Goal: Information Seeking & Learning: Learn about a topic

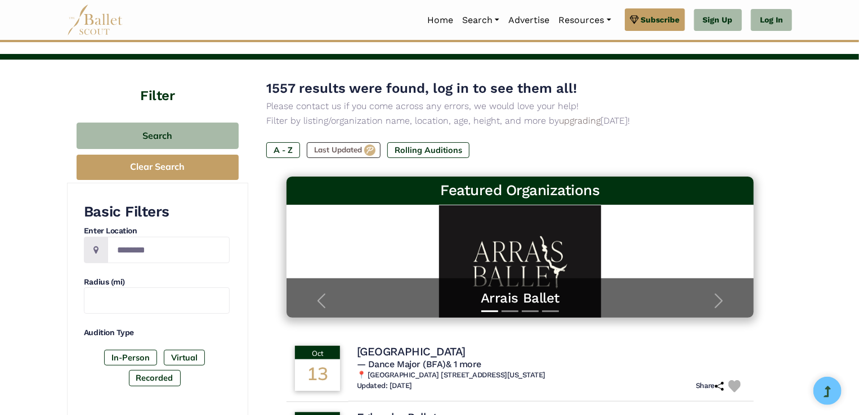
scroll to position [113, 0]
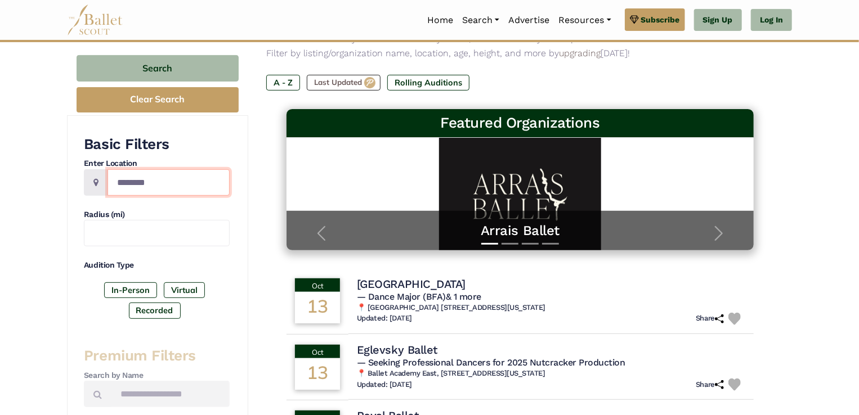
click at [135, 183] on input "Location" at bounding box center [169, 182] width 122 height 26
type input "*******"
click at [781, 21] on link "Log In" at bounding box center [771, 20] width 41 height 23
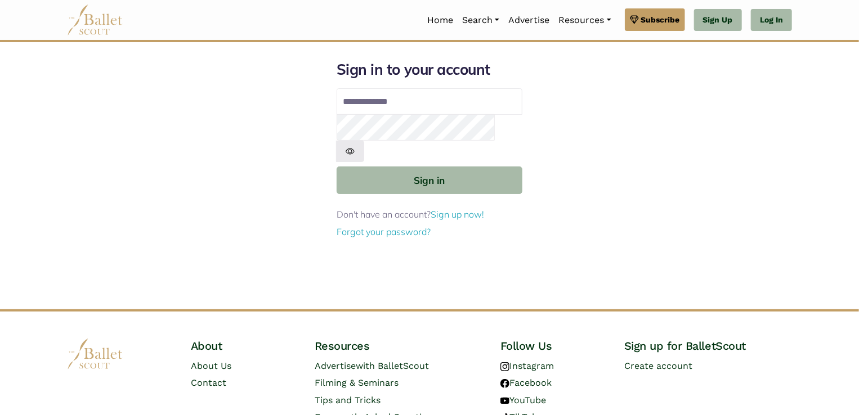
click at [453, 98] on input "Email address" at bounding box center [430, 101] width 186 height 27
type input "**********"
click at [337, 167] on button "Sign in" at bounding box center [430, 181] width 186 height 28
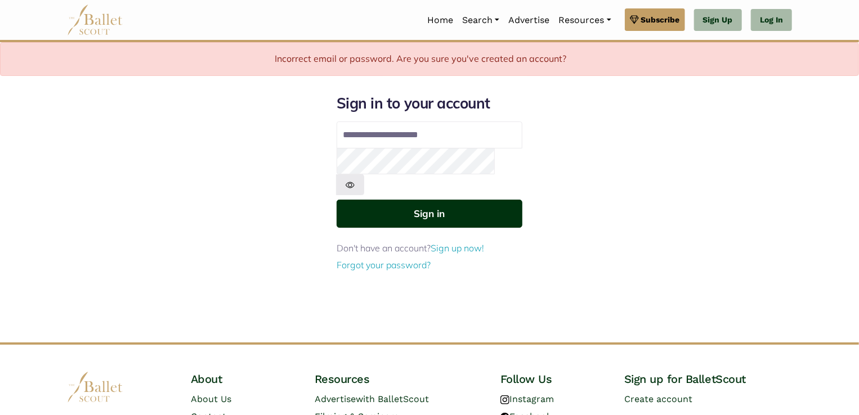
click at [398, 200] on button "Sign in" at bounding box center [430, 214] width 186 height 28
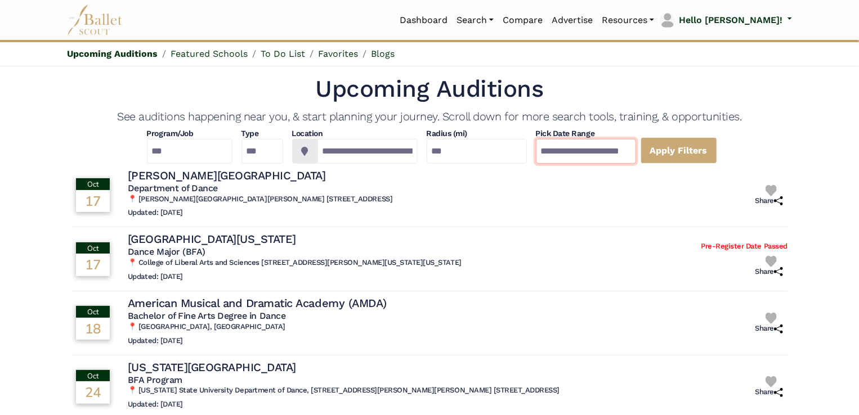
click at [636, 149] on input "**********" at bounding box center [586, 151] width 100 height 25
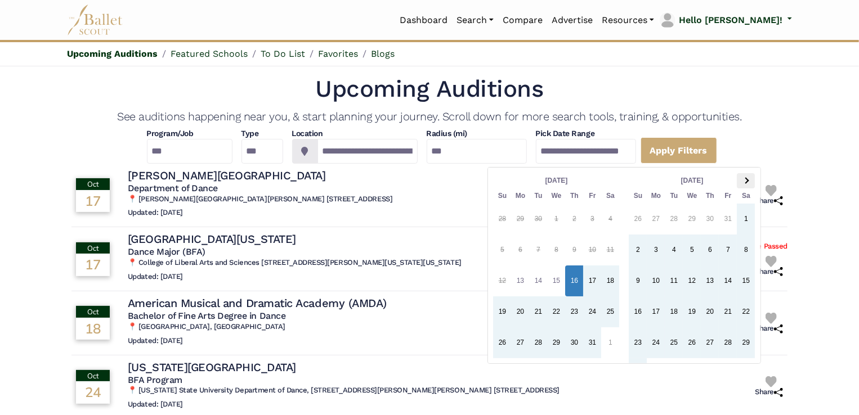
click at [748, 181] on th at bounding box center [746, 180] width 18 height 15
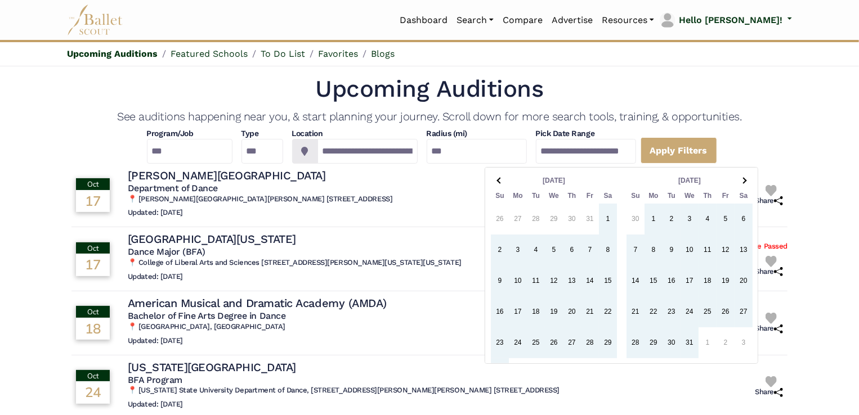
click at [748, 181] on th at bounding box center [744, 180] width 18 height 15
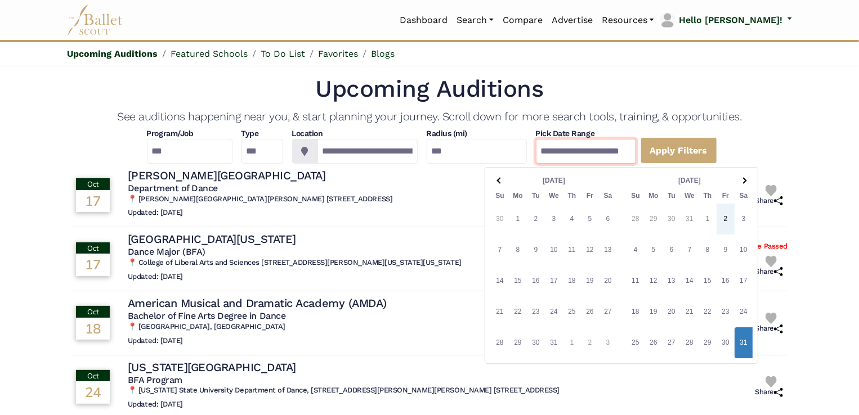
click at [636, 150] on input "**********" at bounding box center [586, 151] width 100 height 25
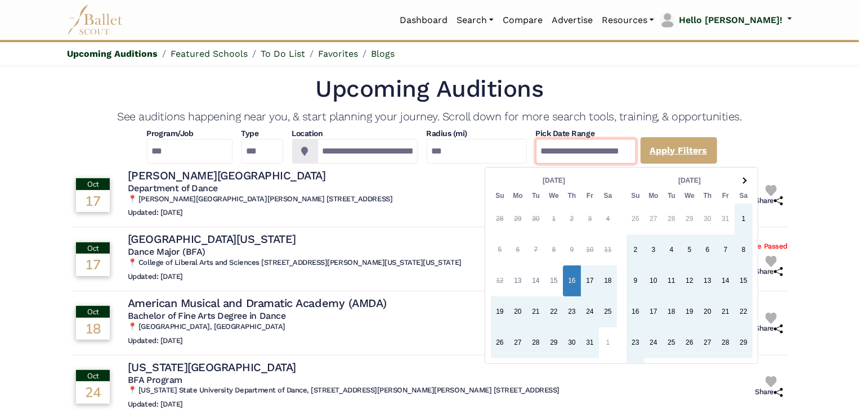
type input "**********"
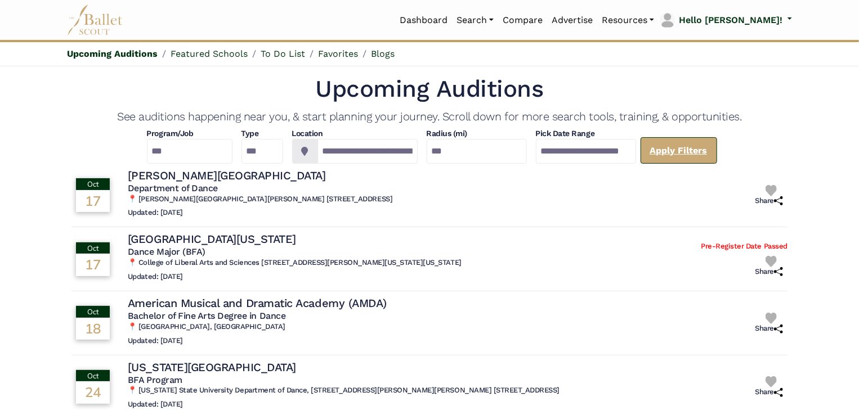
click at [691, 151] on link "Apply Filters" at bounding box center [679, 150] width 77 height 26
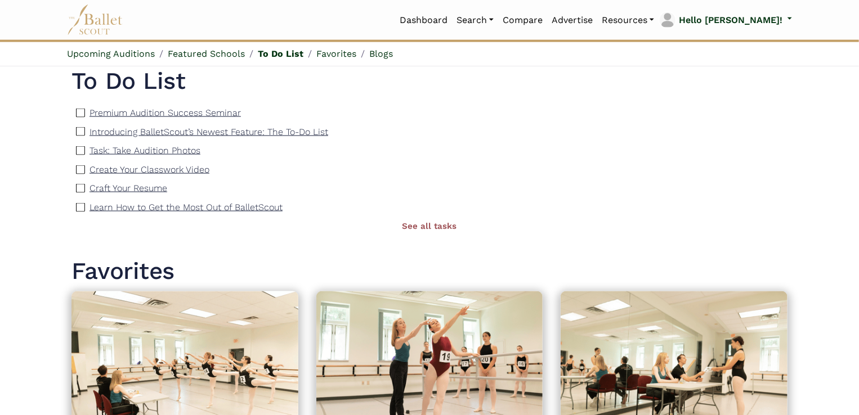
scroll to position [957, 0]
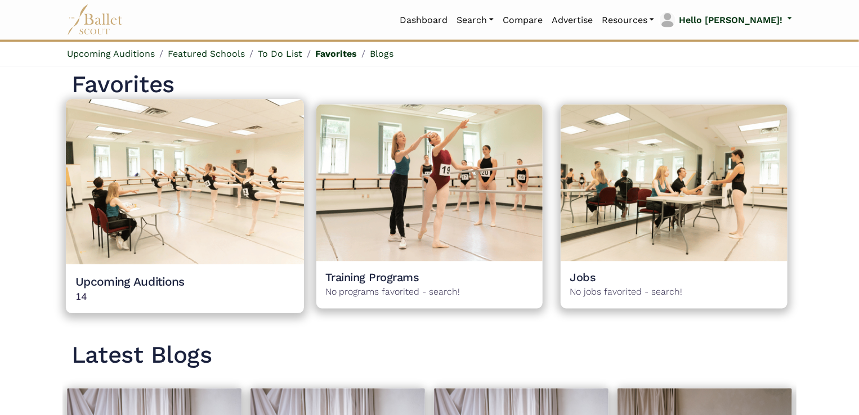
click at [125, 246] on img at bounding box center [185, 181] width 238 height 165
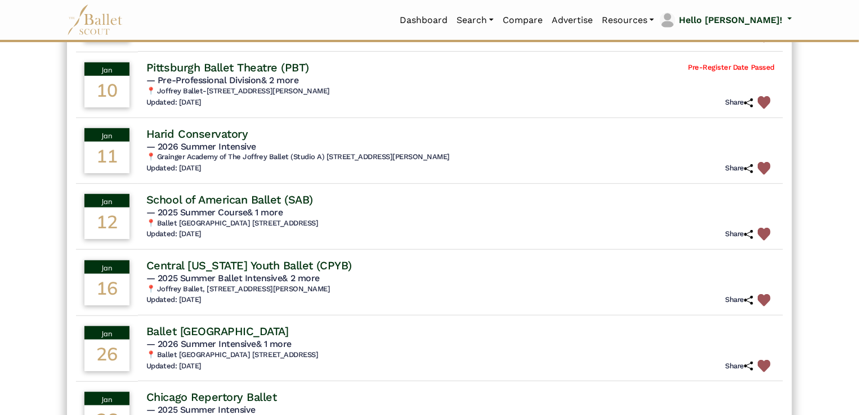
scroll to position [135, 0]
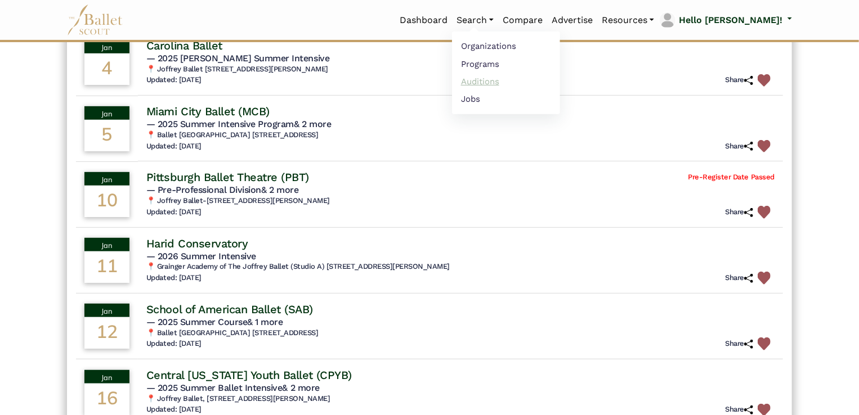
click at [501, 77] on link "Auditions" at bounding box center [506, 81] width 108 height 17
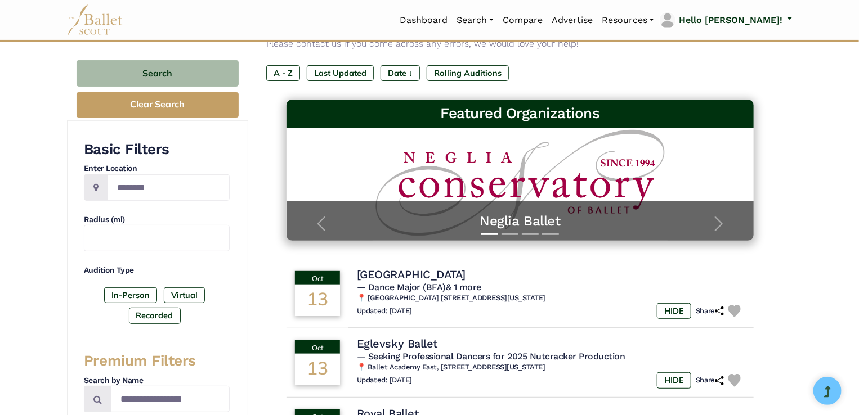
scroll to position [113, 0]
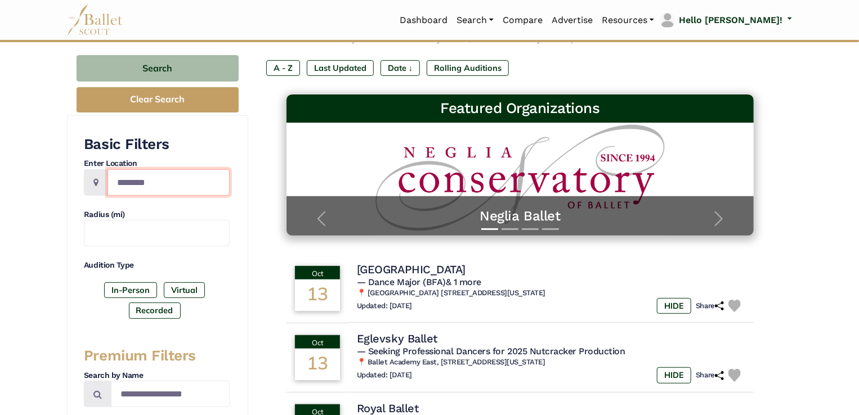
click at [137, 178] on input "Location" at bounding box center [169, 182] width 122 height 26
type input "*******"
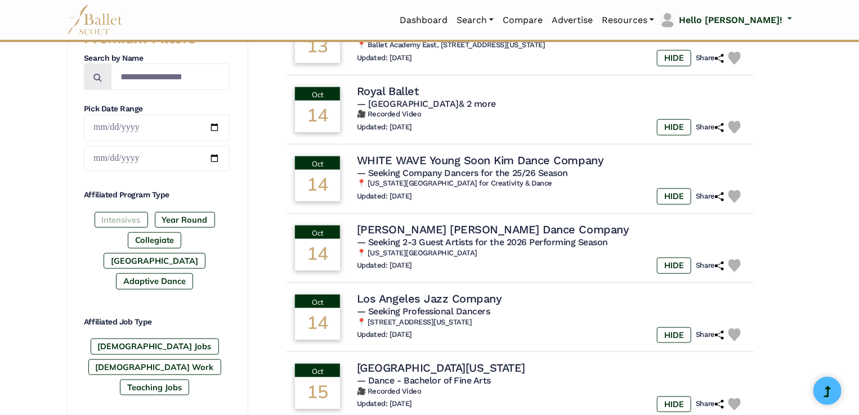
scroll to position [450, 0]
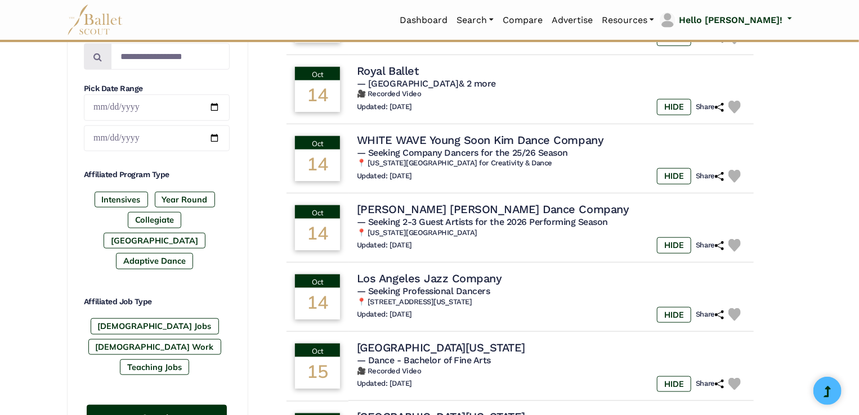
click at [141, 405] on button "Search" at bounding box center [157, 418] width 140 height 26
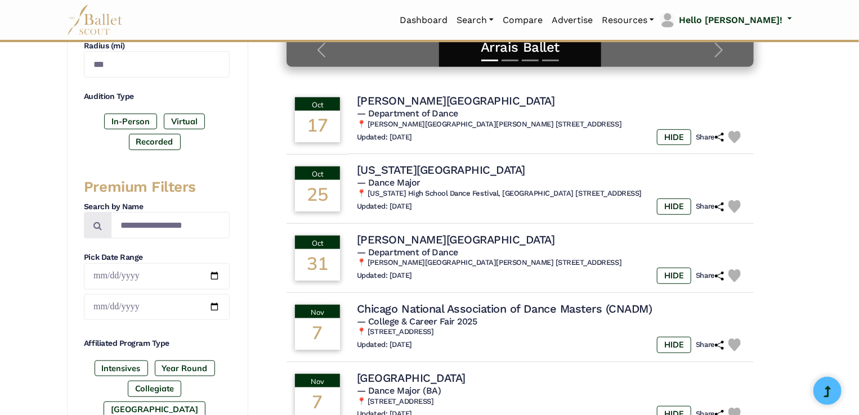
scroll to position [619, 0]
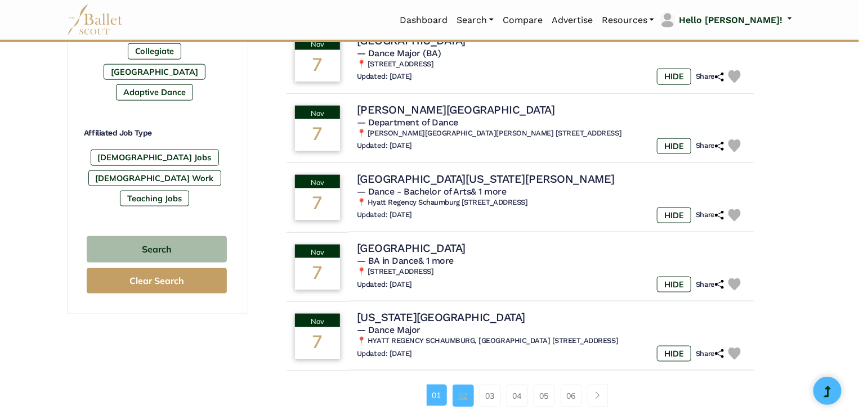
click at [462, 398] on link "02" at bounding box center [463, 396] width 21 height 23
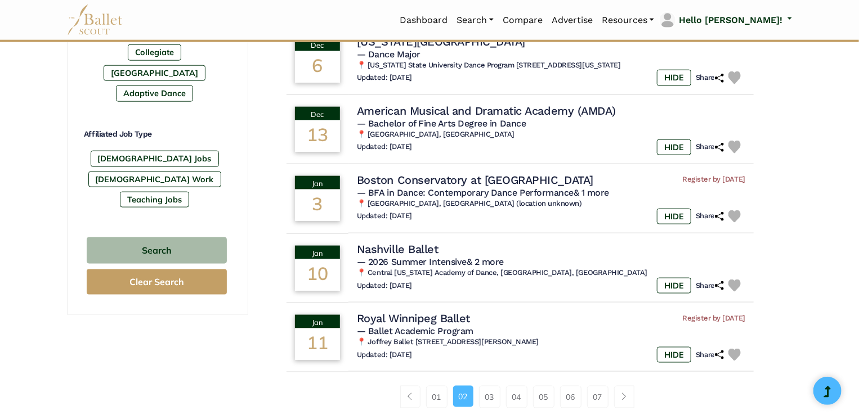
scroll to position [619, 0]
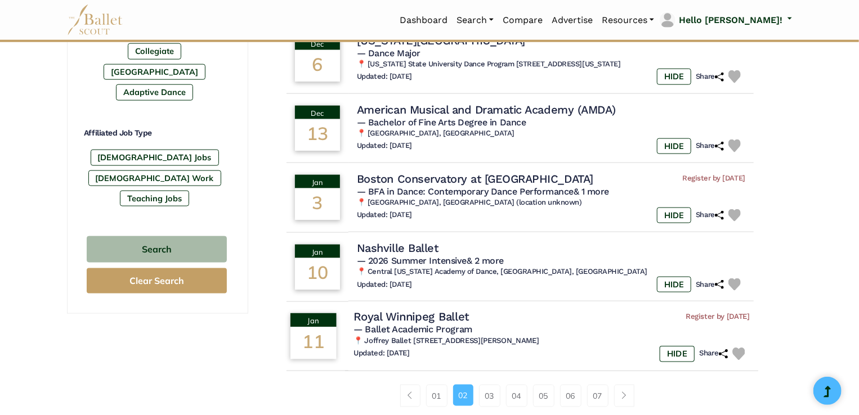
click at [440, 317] on h4 "Royal Winnipeg Ballet" at bounding box center [410, 317] width 115 height 15
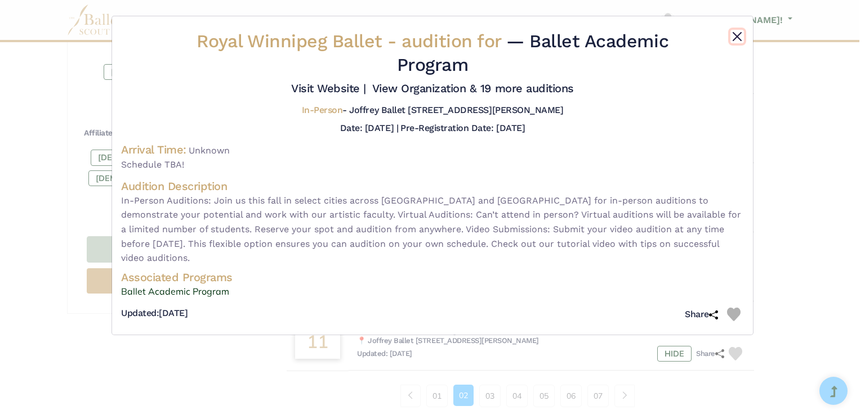
click at [735, 34] on button "Close" at bounding box center [737, 37] width 14 height 14
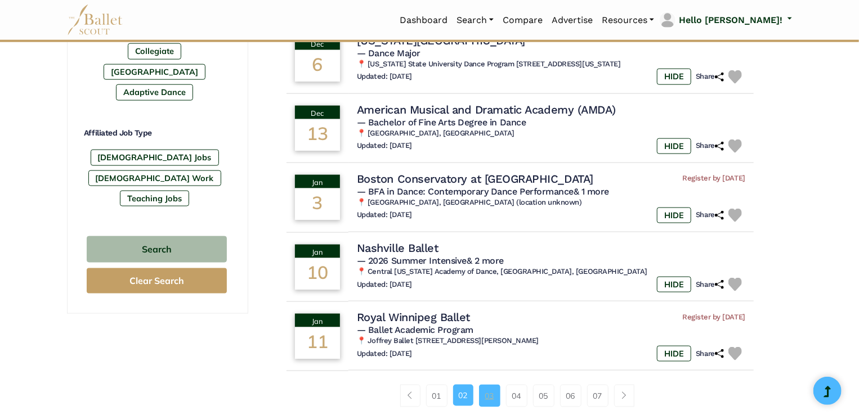
click at [481, 395] on link "03" at bounding box center [489, 396] width 21 height 23
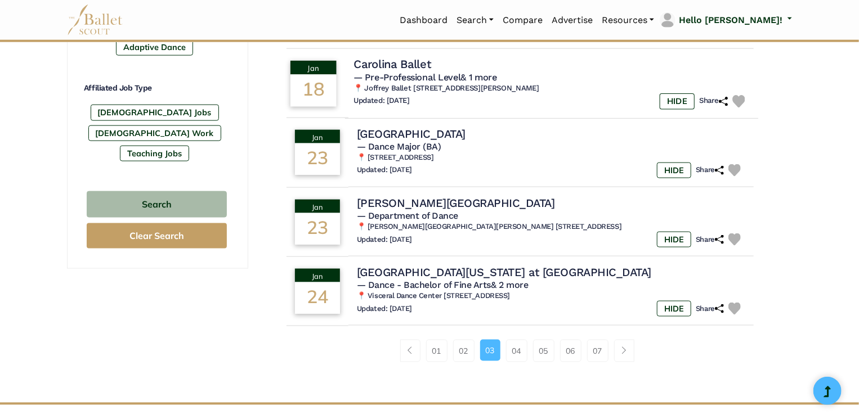
scroll to position [675, 0]
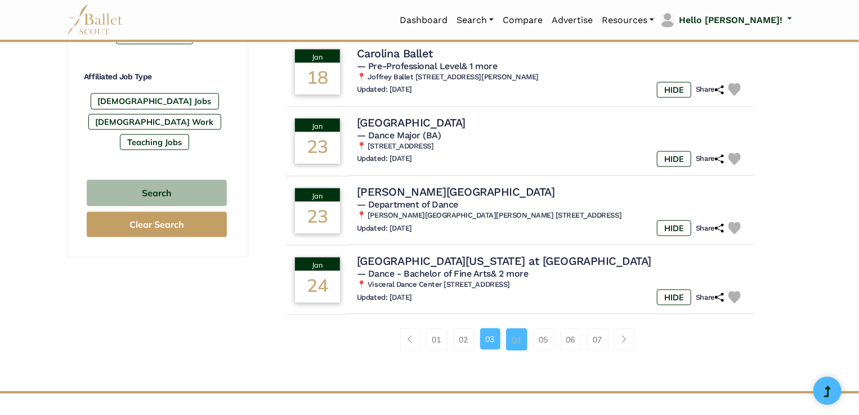
click at [518, 341] on link "04" at bounding box center [516, 340] width 21 height 23
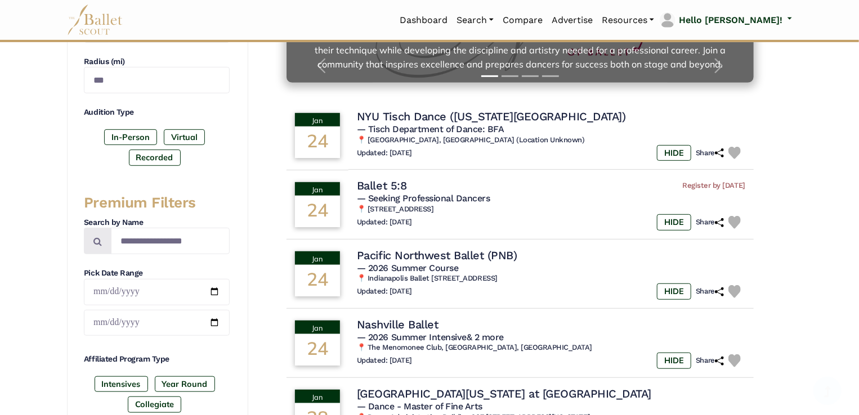
scroll to position [394, 0]
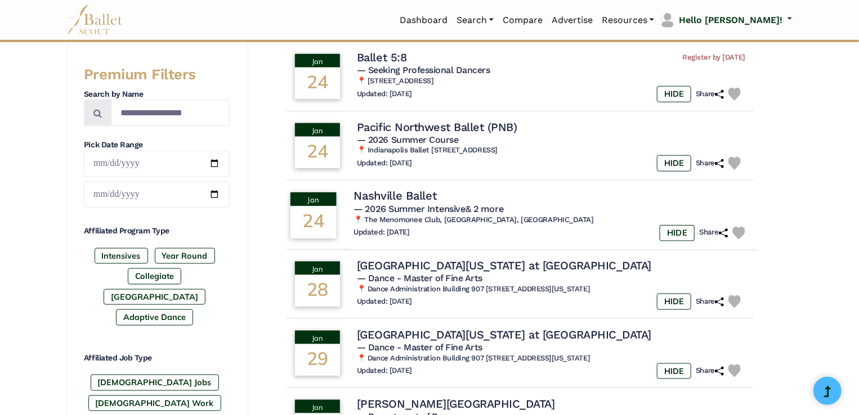
click at [423, 191] on h4 "Nashville Ballet" at bounding box center [394, 196] width 83 height 15
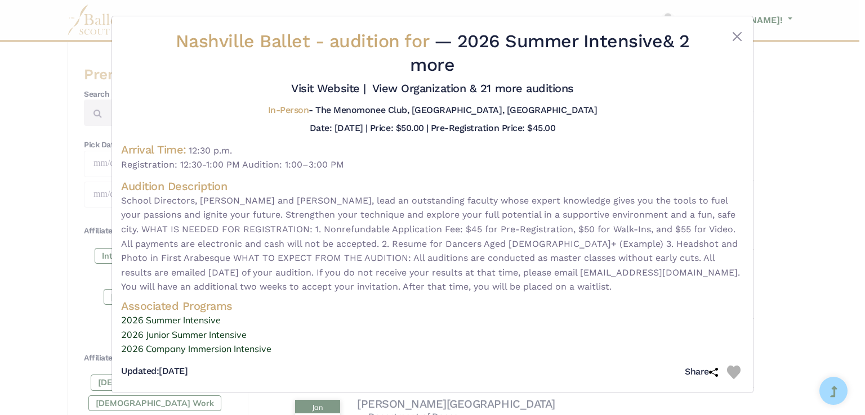
click at [744, 33] on div "Nashville Ballet - audition for — 2026 Summer Intensive & 2 more Visit Website |" at bounding box center [432, 204] width 641 height 377
click at [735, 34] on button "Close" at bounding box center [737, 37] width 14 height 14
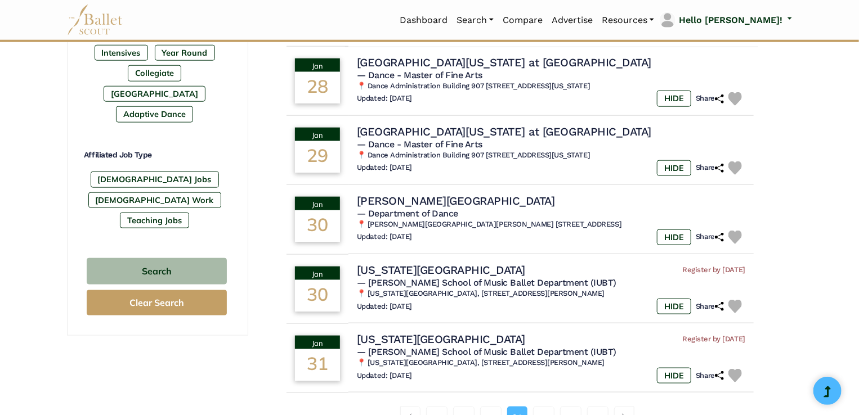
scroll to position [675, 0]
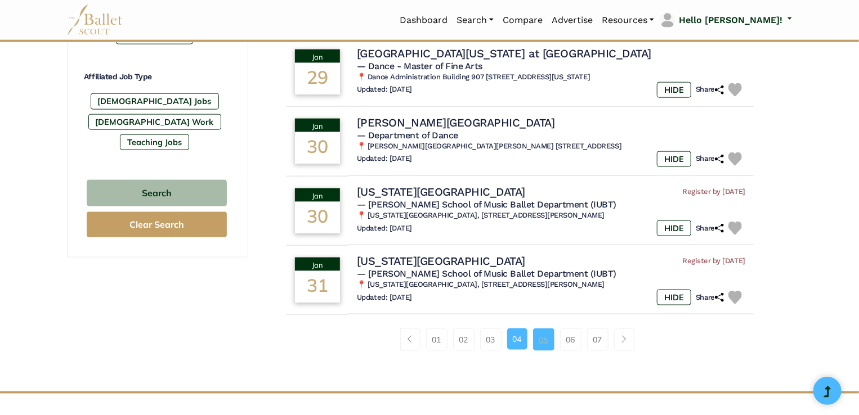
click at [543, 339] on link "05" at bounding box center [543, 340] width 21 height 23
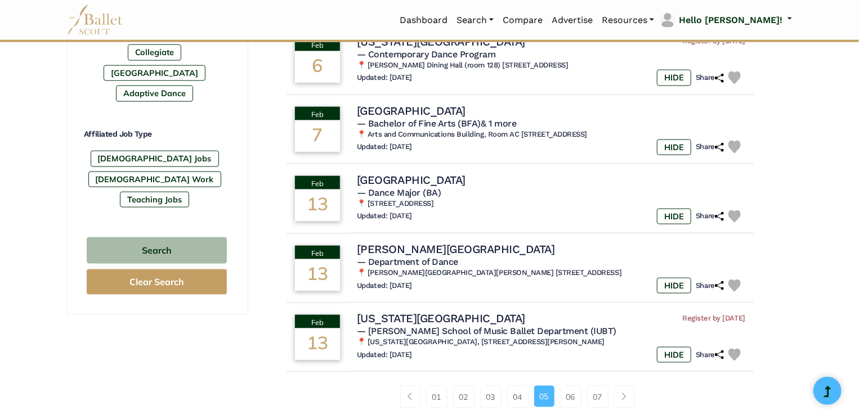
scroll to position [619, 0]
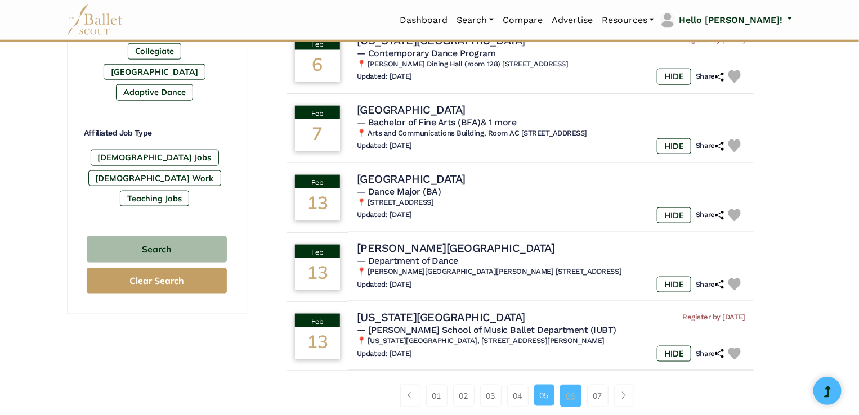
click at [562, 397] on link "06" at bounding box center [570, 396] width 21 height 23
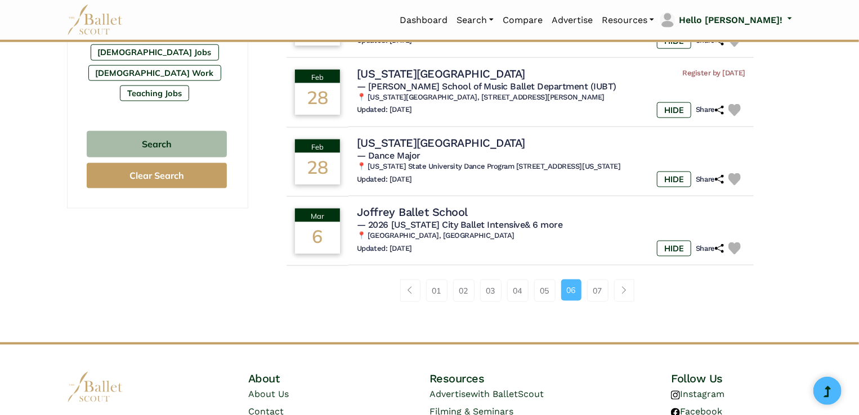
scroll to position [732, 0]
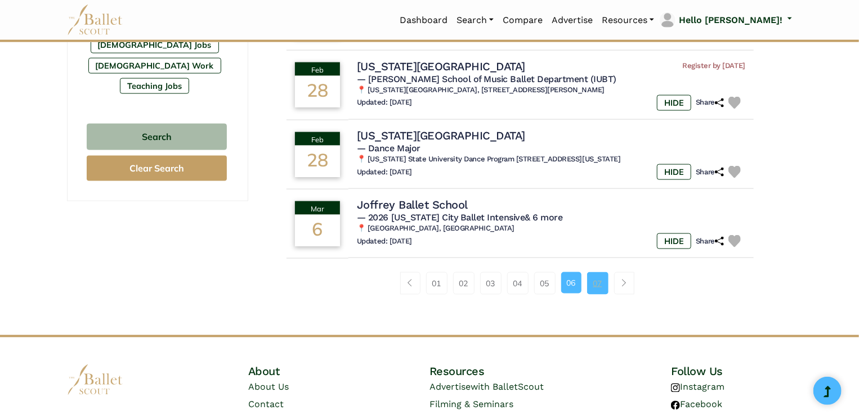
click at [604, 283] on link "07" at bounding box center [597, 283] width 21 height 23
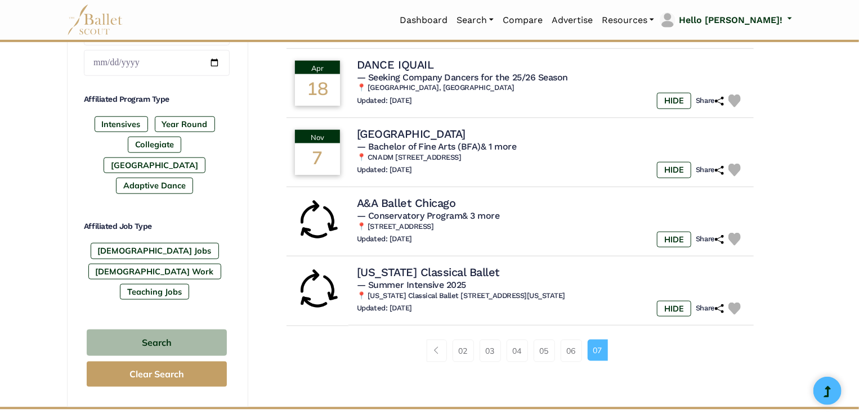
scroll to position [507, 0]
